Goal: Register for event/course

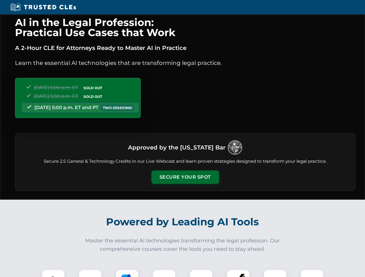
click at [185, 177] on button "Secure Your Spot" at bounding box center [185, 177] width 68 height 13
click at [53, 274] on img at bounding box center [53, 281] width 17 height 17
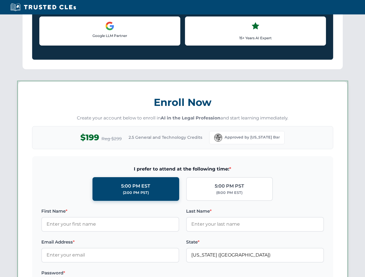
click at [127, 274] on label "Password *" at bounding box center [110, 273] width 138 height 7
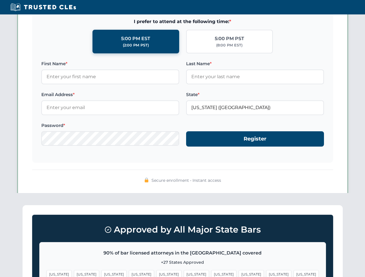
click at [266, 274] on span "[US_STATE]" at bounding box center [278, 274] width 25 height 8
